Goal: Task Accomplishment & Management: Use online tool/utility

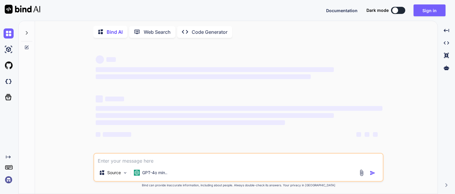
click at [424, 9] on button "Sign in" at bounding box center [430, 10] width 32 height 12
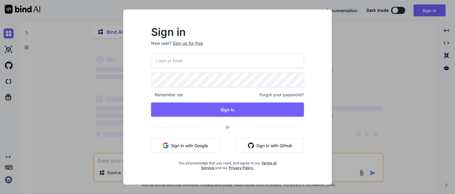
click at [197, 61] on input "email" at bounding box center [227, 60] width 153 height 15
type textarea "x"
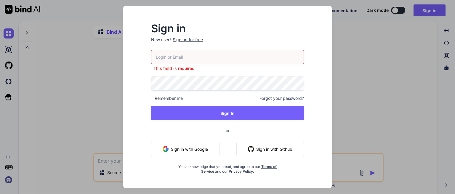
paste input "[EMAIL_ADDRESS][DOMAIN_NAME]"
type input "[EMAIL_ADDRESS][DOMAIN_NAME]"
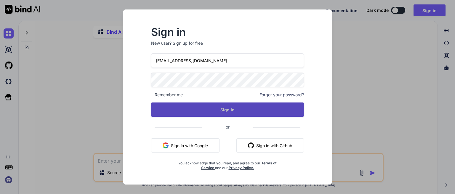
click at [207, 111] on button "Sign In" at bounding box center [227, 110] width 153 height 14
click at [201, 108] on button "Sign In" at bounding box center [227, 110] width 153 height 14
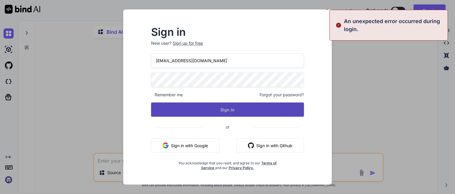
click at [201, 108] on button "Sign In" at bounding box center [227, 110] width 153 height 14
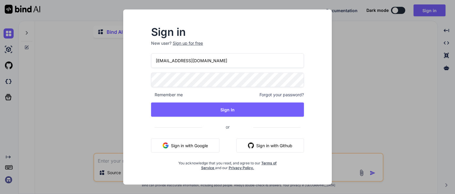
click at [221, 64] on input "[EMAIL_ADDRESS][DOMAIN_NAME]" at bounding box center [227, 60] width 153 height 15
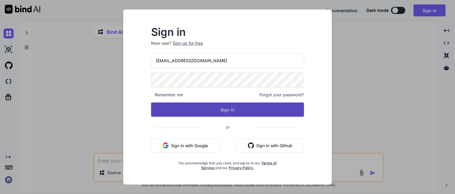
click at [213, 111] on button "Sign In" at bounding box center [227, 110] width 153 height 14
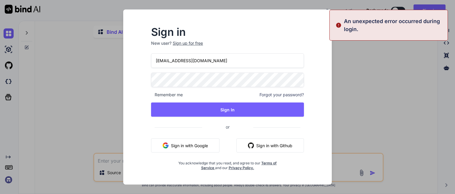
click at [373, 92] on div "Sign in New user? Sign up for free [EMAIL_ADDRESS][DOMAIN_NAME] Remember me For…" at bounding box center [227, 97] width 455 height 194
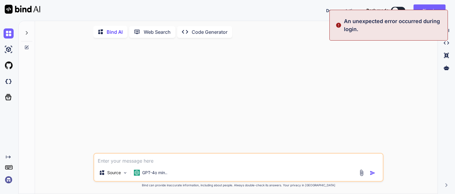
click at [28, 34] on icon at bounding box center [26, 33] width 5 height 5
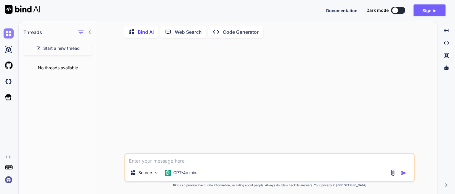
click at [5, 34] on img at bounding box center [9, 33] width 10 height 10
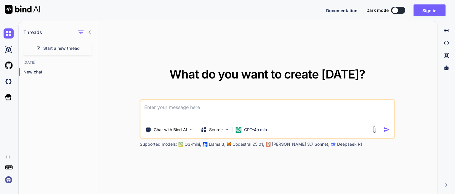
click at [28, 6] on img at bounding box center [23, 9] width 36 height 9
click at [439, 12] on button "Sign in" at bounding box center [430, 10] width 32 height 12
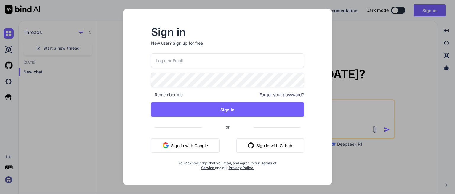
click at [174, 64] on input "email" at bounding box center [227, 60] width 153 height 15
paste input "[EMAIL_ADDRESS][DOMAIN_NAME]"
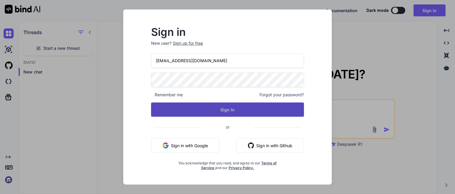
click at [212, 111] on button "Sign In" at bounding box center [227, 110] width 153 height 14
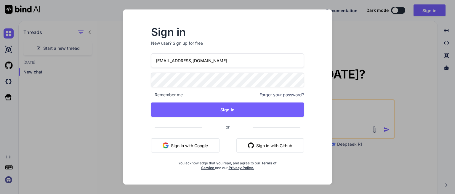
click at [203, 61] on input "[EMAIL_ADDRESS][DOMAIN_NAME]" at bounding box center [227, 60] width 153 height 15
click at [212, 123] on span "or" at bounding box center [227, 127] width 51 height 15
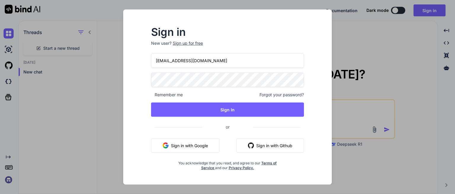
click at [228, 124] on span "or" at bounding box center [227, 127] width 51 height 15
click at [229, 128] on span "or" at bounding box center [227, 127] width 51 height 15
click at [183, 61] on input "[EMAIL_ADDRESS][DOMAIN_NAME]" at bounding box center [227, 60] width 153 height 15
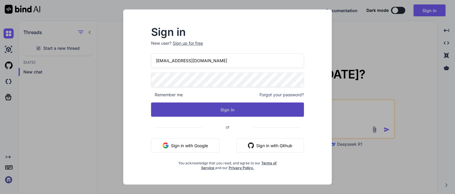
type input "[EMAIL_ADDRESS][DOMAIN_NAME]"
click at [187, 105] on button "Sign In" at bounding box center [227, 110] width 153 height 14
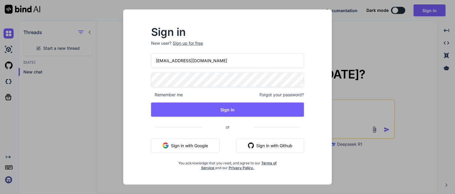
click at [199, 63] on input "[EMAIL_ADDRESS][DOMAIN_NAME]" at bounding box center [227, 60] width 153 height 15
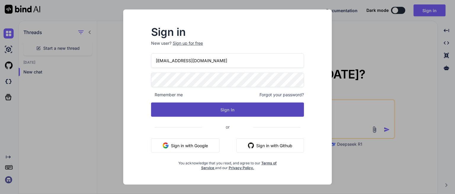
click at [251, 105] on button "Sign In" at bounding box center [227, 110] width 153 height 14
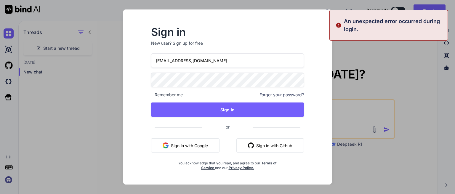
click at [106, 26] on div "Sign in New user? Sign up for free [EMAIL_ADDRESS][DOMAIN_NAME] Remember me For…" at bounding box center [227, 97] width 455 height 194
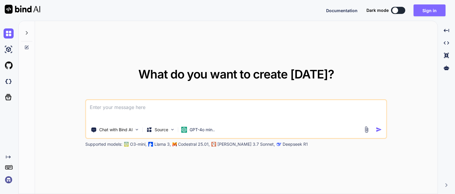
click at [427, 14] on button "Sign in" at bounding box center [430, 10] width 32 height 12
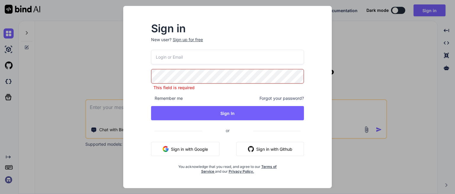
click at [170, 61] on input "email" at bounding box center [227, 57] width 153 height 15
paste input "[EMAIL_ADDRESS][DOMAIN_NAME]"
click at [178, 56] on input "[EMAIL_ADDRESS][DOMAIN_NAME]" at bounding box center [227, 57] width 153 height 15
type input "[EMAIL_ADDRESS][DOMAIN_NAME]"
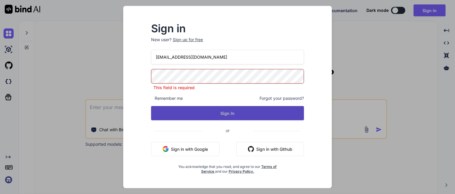
click at [175, 114] on button "Sign In" at bounding box center [227, 113] width 153 height 14
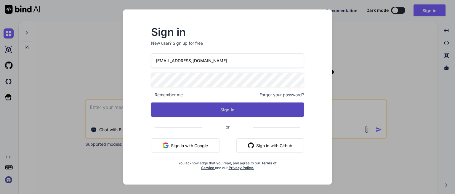
click at [190, 111] on button "Sign In" at bounding box center [227, 110] width 153 height 14
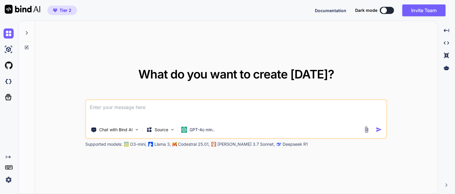
click at [106, 109] on textarea at bounding box center [236, 111] width 300 height 22
click at [113, 66] on div "What do you want to create today? Chat with Bind AI Source GPT-4o min.. Support…" at bounding box center [236, 107] width 403 height 173
click at [25, 34] on icon at bounding box center [26, 33] width 5 height 5
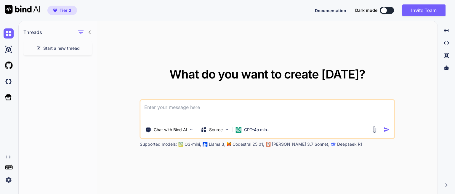
click at [89, 32] on icon at bounding box center [90, 33] width 2 height 4
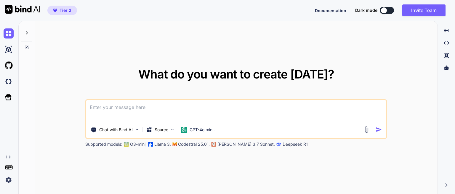
drag, startPoint x: 167, startPoint y: 55, endPoint x: 168, endPoint y: 63, distance: 7.4
click at [167, 55] on div "What do you want to create today? Chat with Bind AI Source GPT-4o min.. Support…" at bounding box center [236, 107] width 403 height 173
click at [106, 108] on textarea at bounding box center [236, 111] width 300 height 22
click at [155, 63] on div "What do you want to create today? Chat with Bind AI Source GPT-4o min.. Support…" at bounding box center [236, 107] width 403 height 173
click at [115, 107] on textarea at bounding box center [236, 111] width 300 height 22
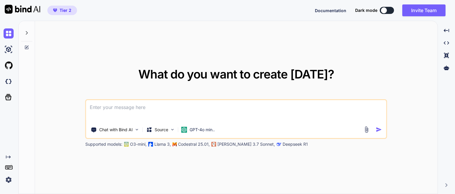
click at [128, 74] on div "What do you want to create today? Chat with Bind AI Source GPT-4o min.. Support…" at bounding box center [236, 107] width 302 height 79
